Goal: Information Seeking & Learning: Learn about a topic

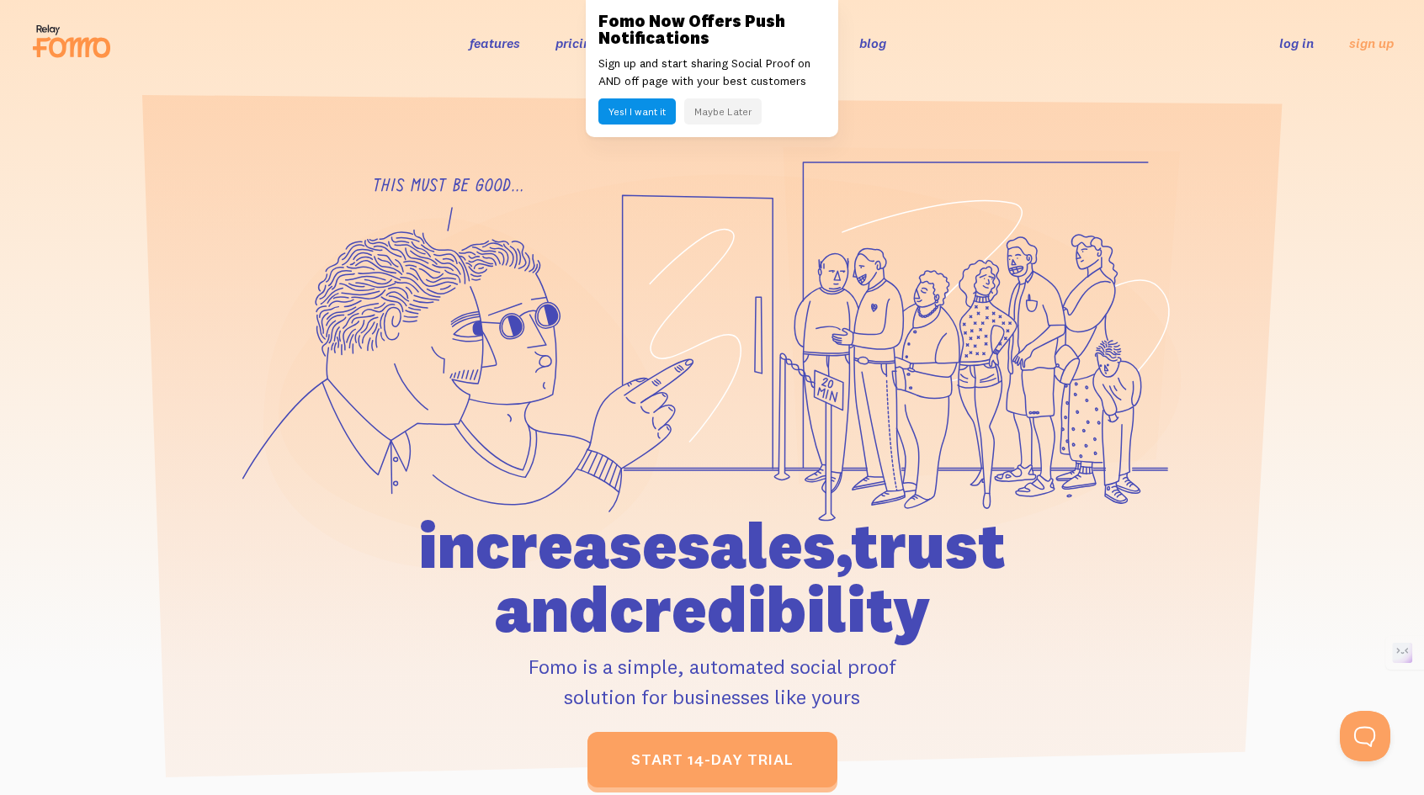
click at [717, 102] on button "Maybe Later" at bounding box center [722, 111] width 77 height 26
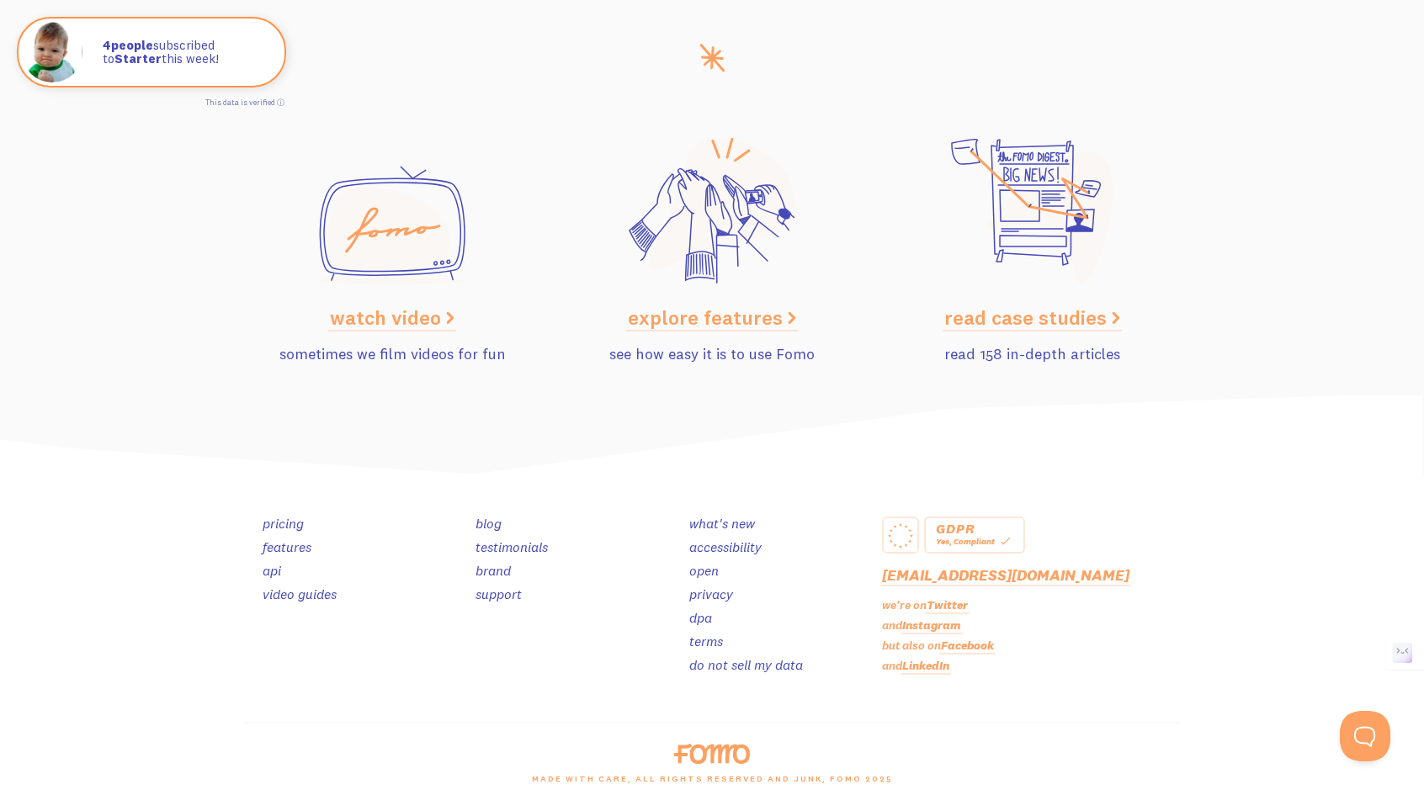
scroll to position [8403, 0]
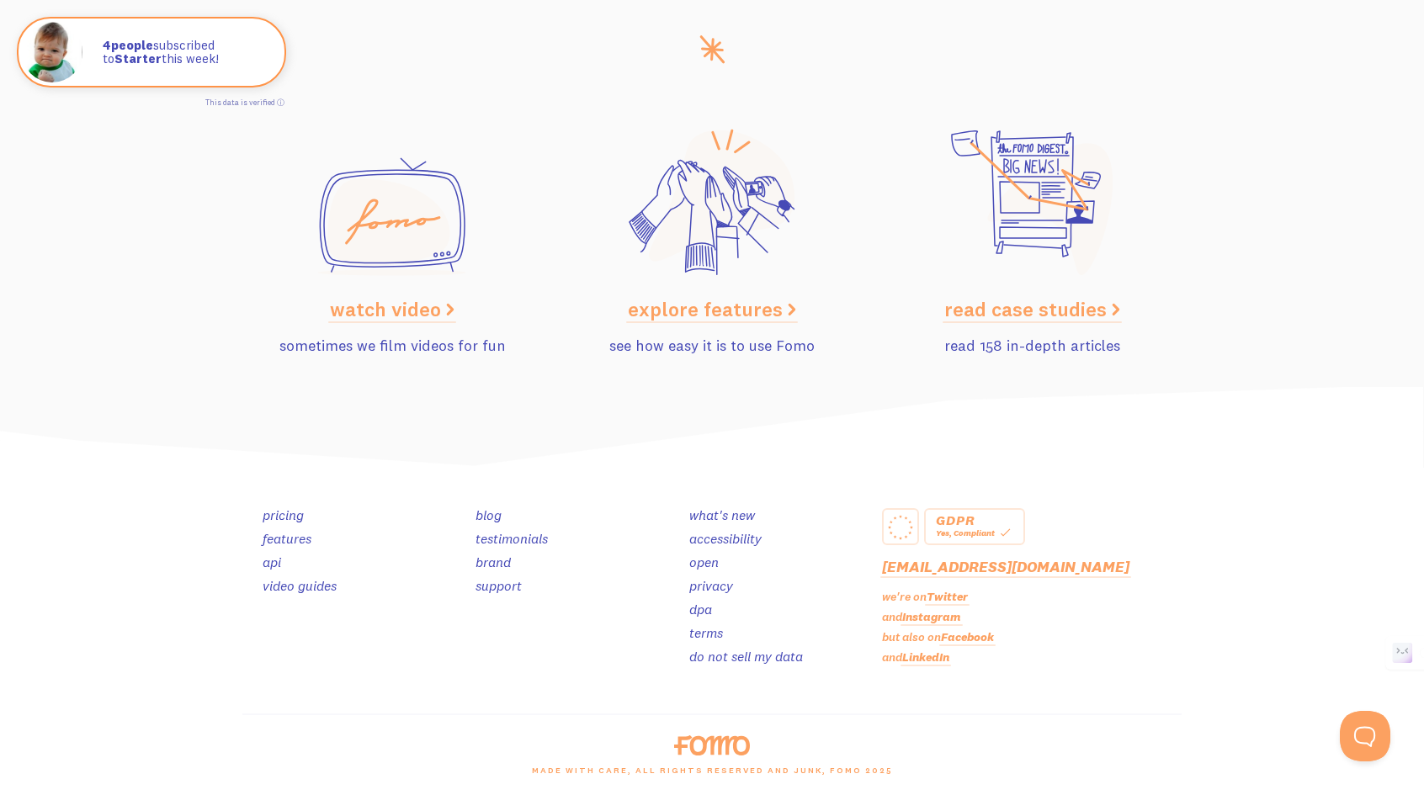
click at [277, 518] on link "pricing" at bounding box center [283, 515] width 41 height 17
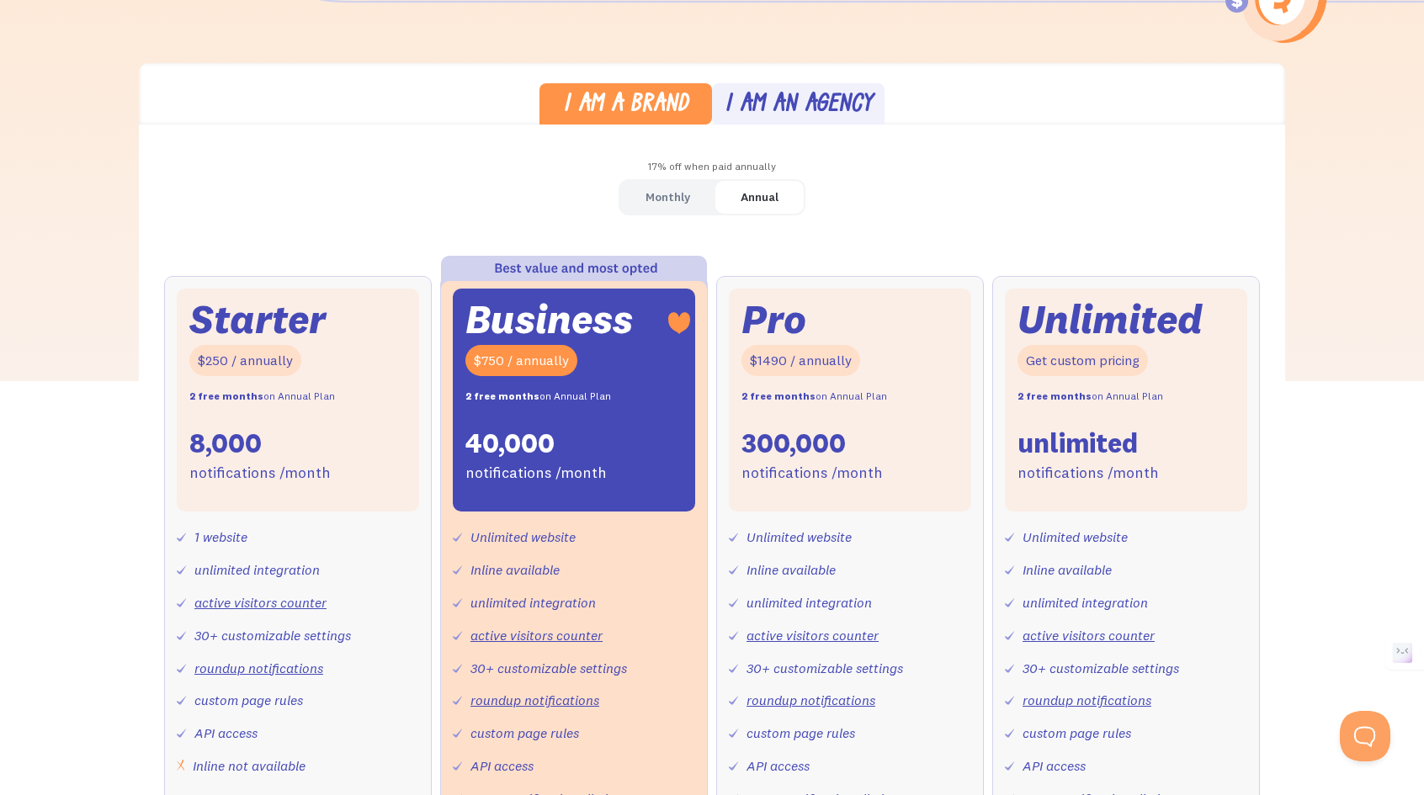
click at [685, 200] on div "Monthly" at bounding box center [667, 197] width 45 height 24
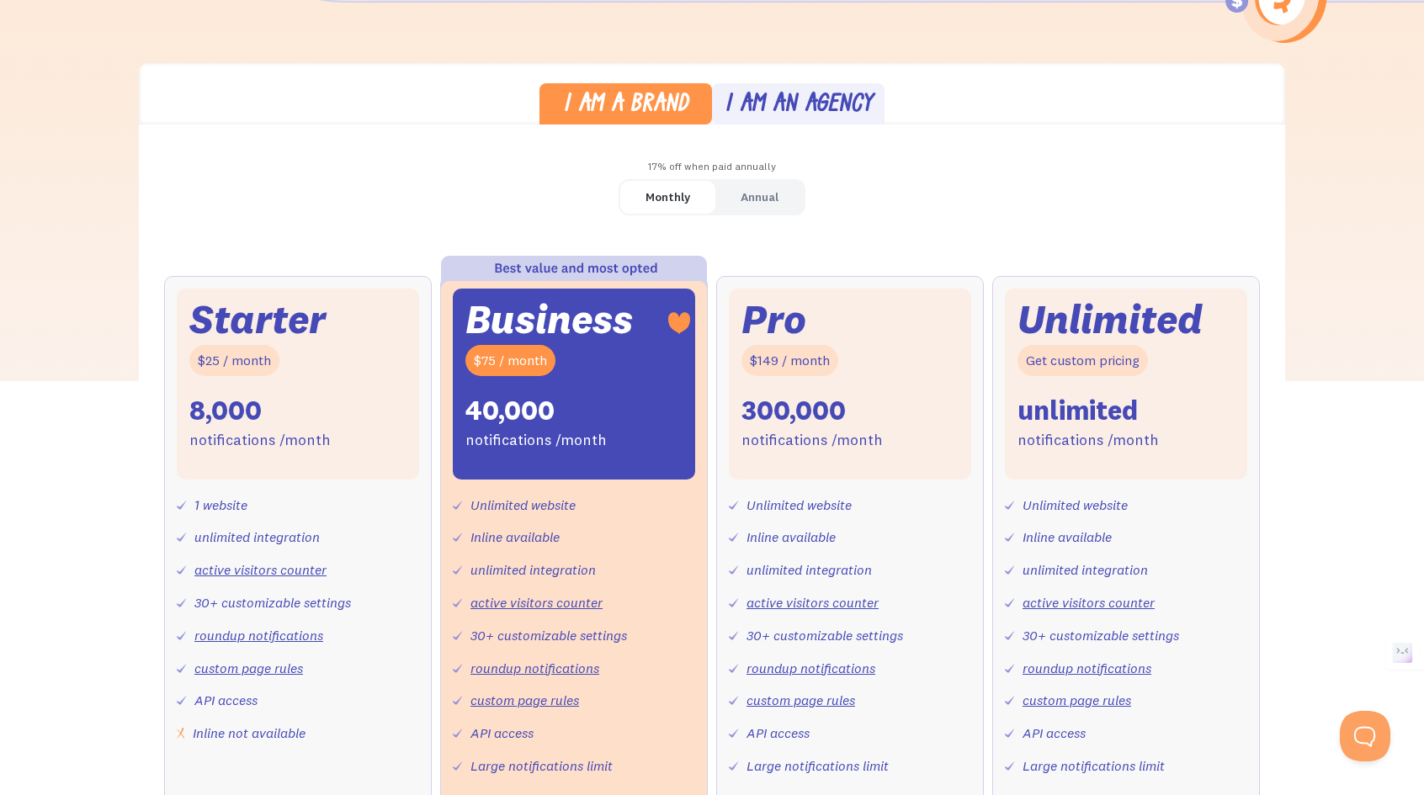
click at [754, 204] on div "Annual" at bounding box center [760, 197] width 38 height 24
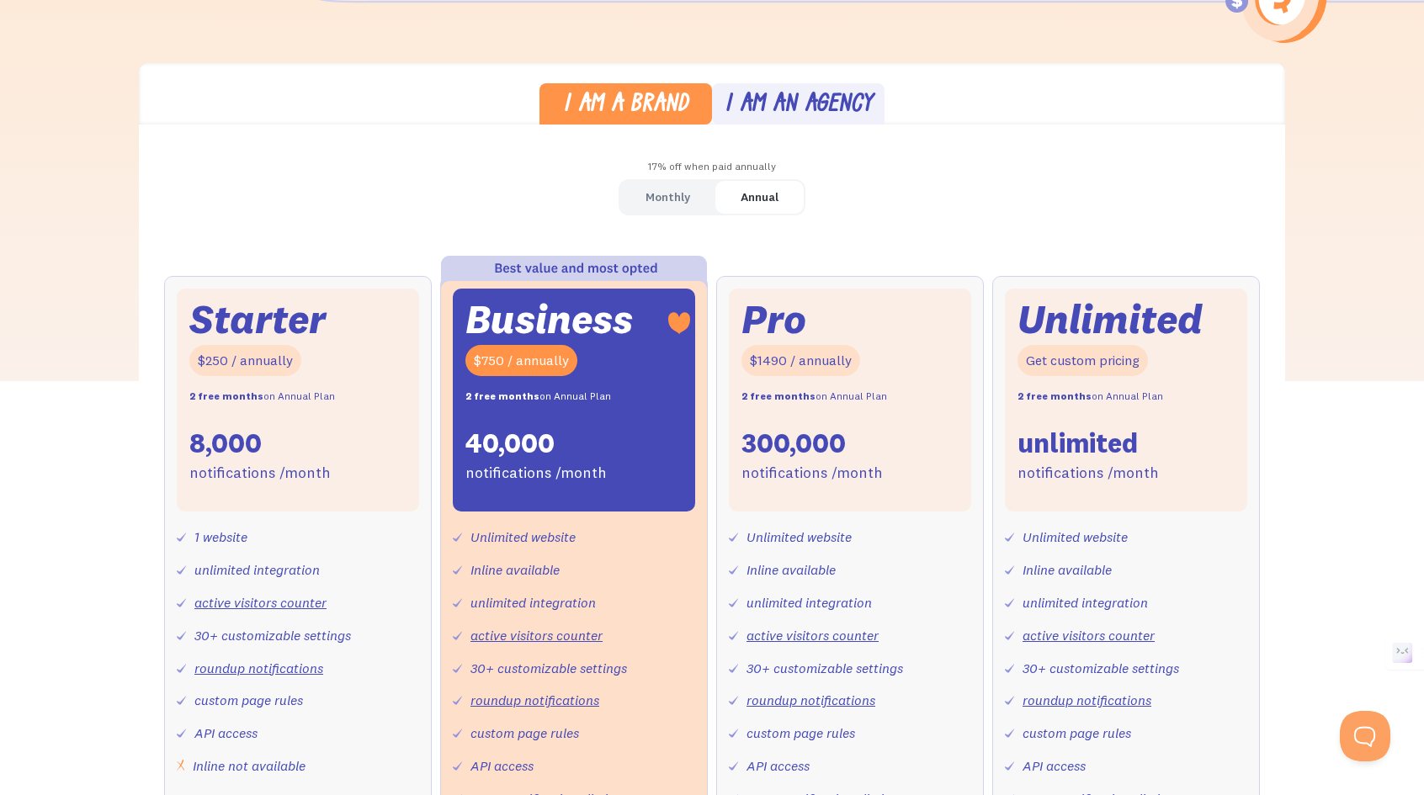
click at [659, 186] on div "Monthly" at bounding box center [667, 197] width 45 height 24
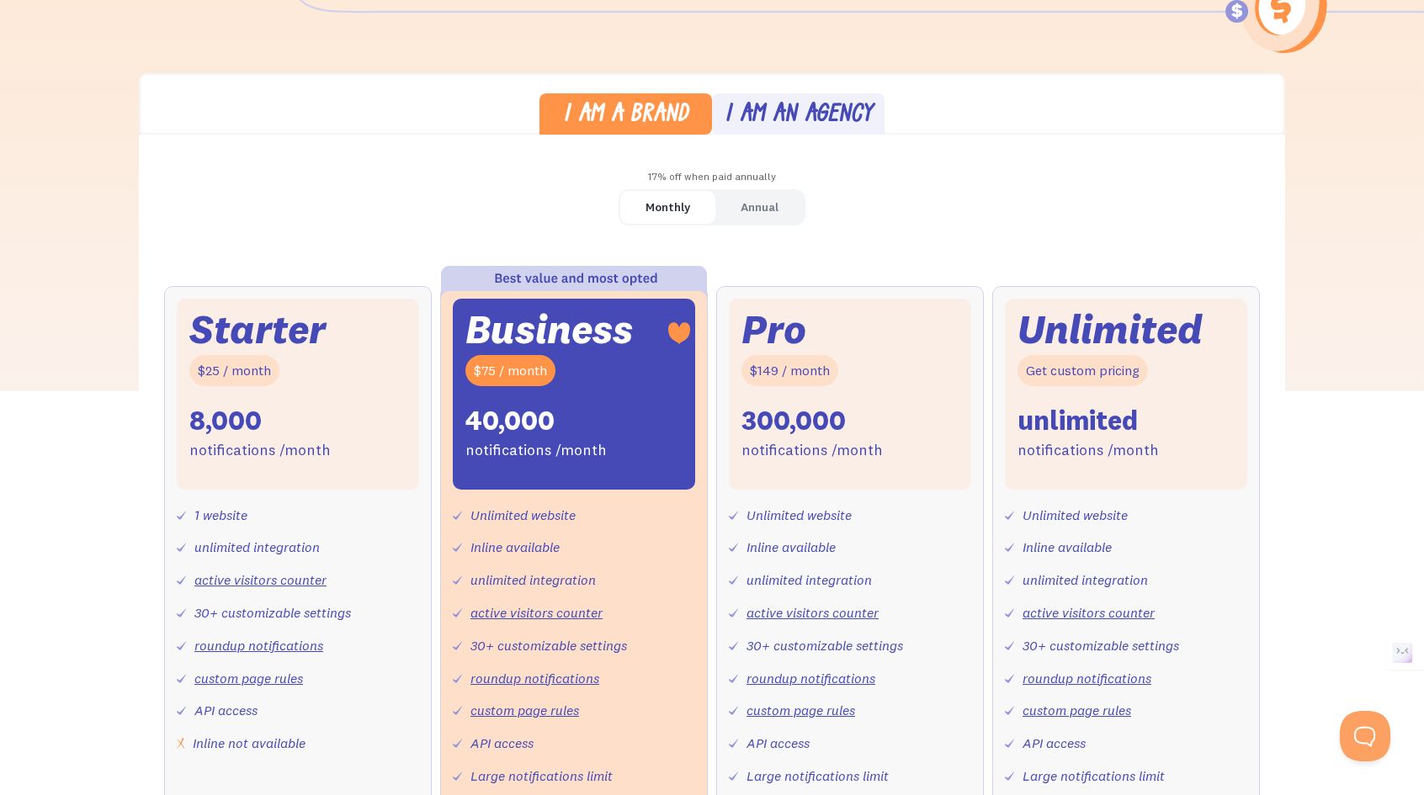
scroll to position [411, 0]
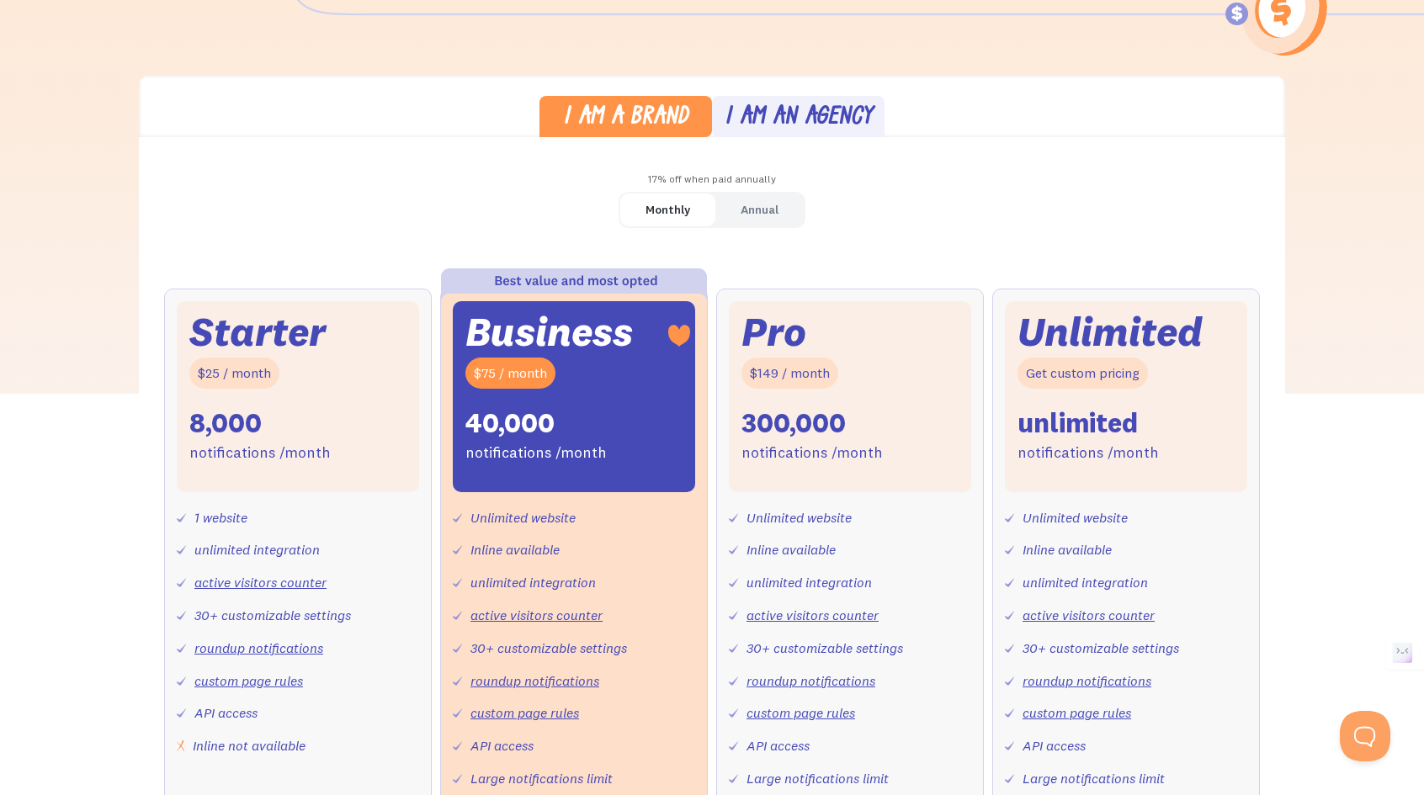
drag, startPoint x: 592, startPoint y: 331, endPoint x: 778, endPoint y: 109, distance: 289.7
click at [778, 109] on div "I am an agency" at bounding box center [799, 118] width 148 height 24
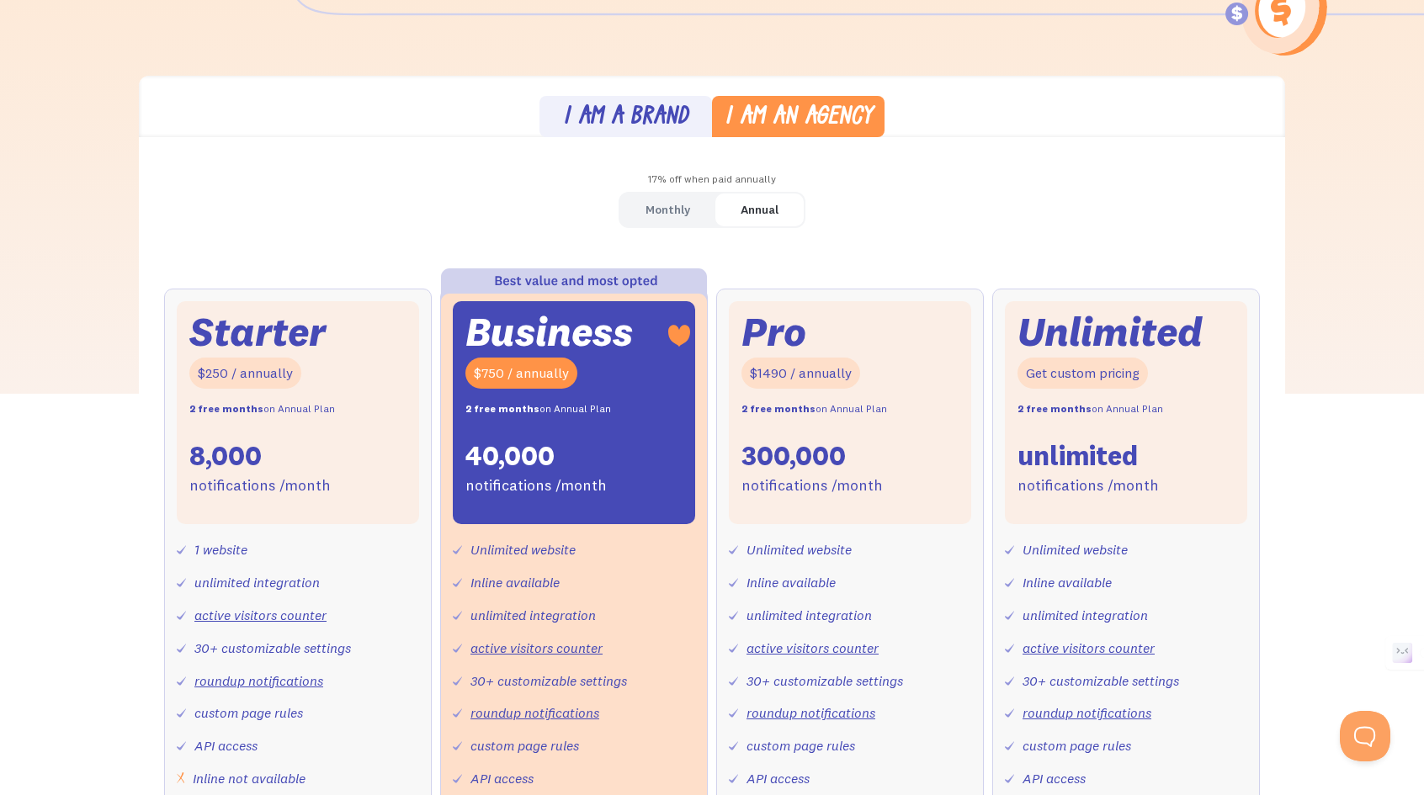
click at [778, 109] on div "I am an agency" at bounding box center [799, 118] width 148 height 24
click at [673, 199] on div "Monthly" at bounding box center [667, 210] width 45 height 24
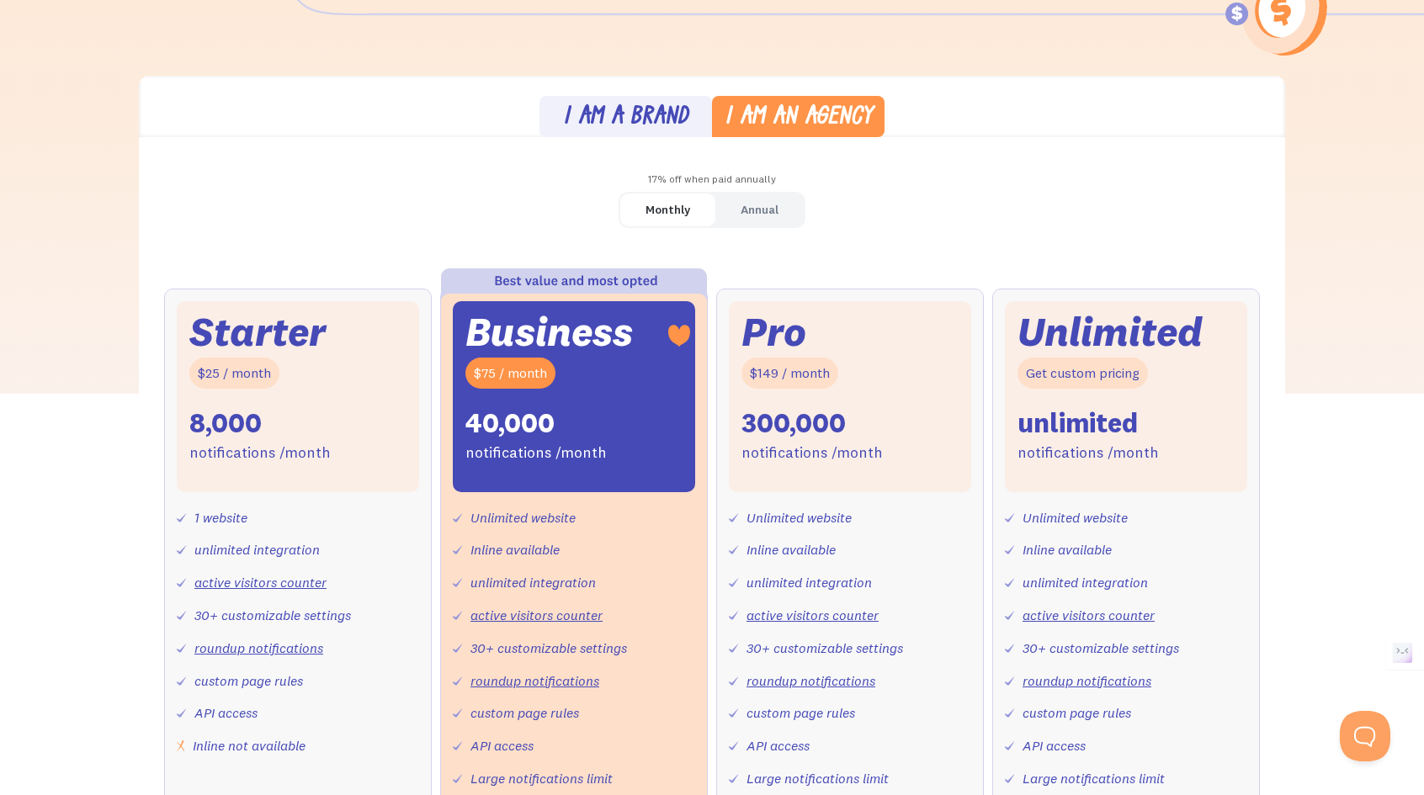
click at [624, 130] on div "I am a brand" at bounding box center [625, 118] width 125 height 24
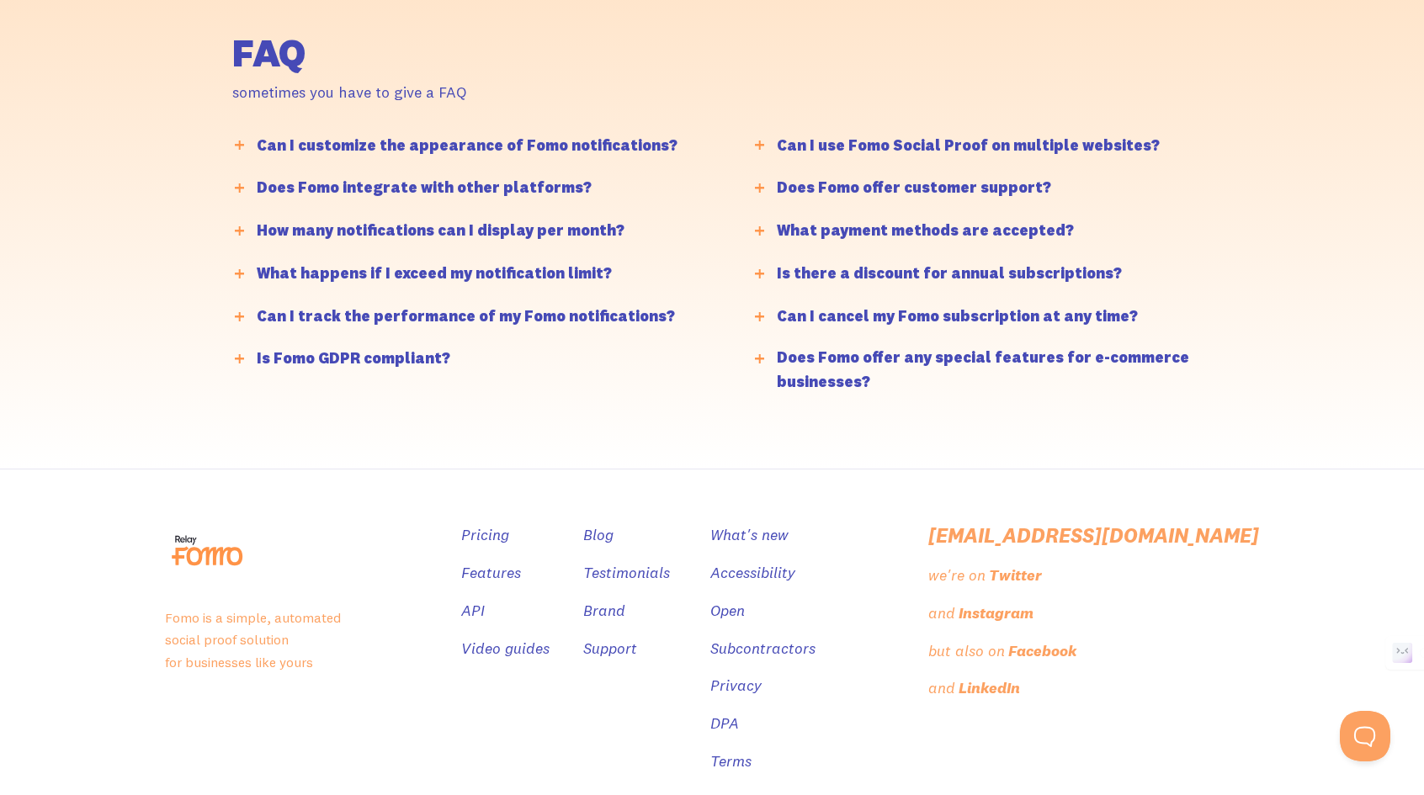
scroll to position [4124, 0]
